Goal: Task Accomplishment & Management: Use online tool/utility

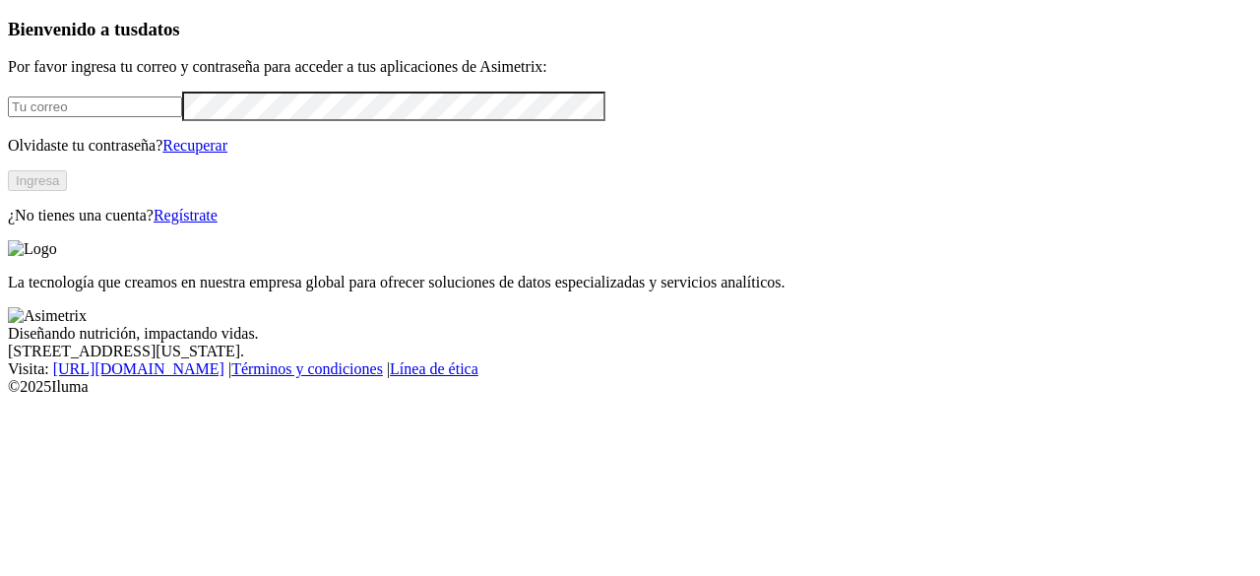
type input "[PERSON_NAME][EMAIL_ADDRESS][PERSON_NAME][DOMAIN_NAME]"
click at [67, 191] on button "Ingresa" at bounding box center [37, 180] width 59 height 21
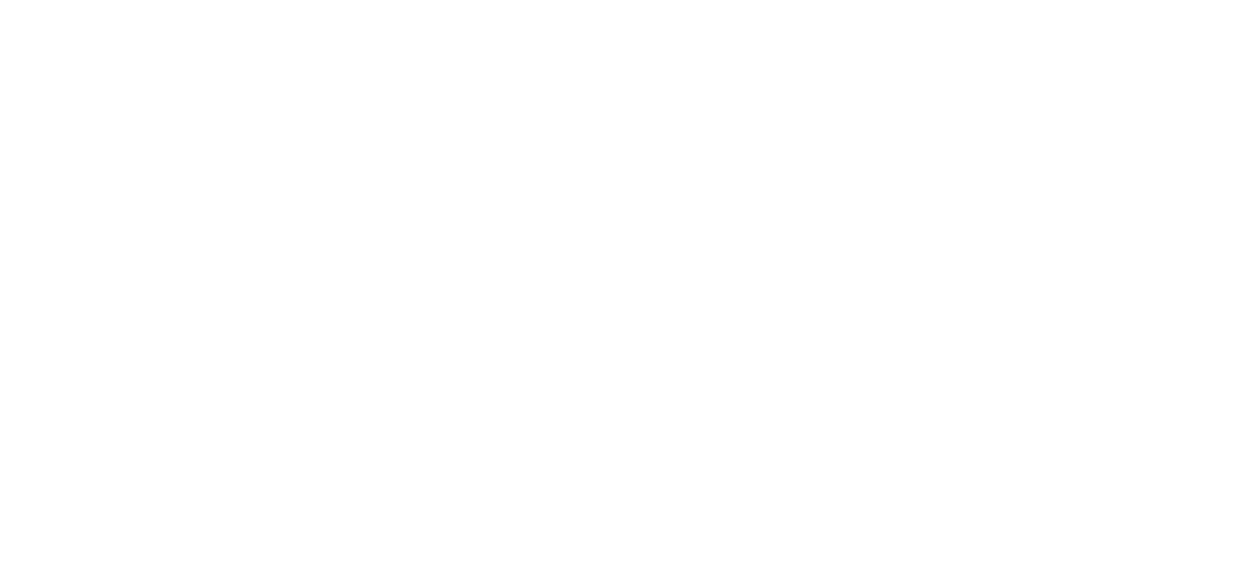
click at [23, 34] on icon at bounding box center [38, 402] width 61 height 788
